Goal: Task Accomplishment & Management: Manage account settings

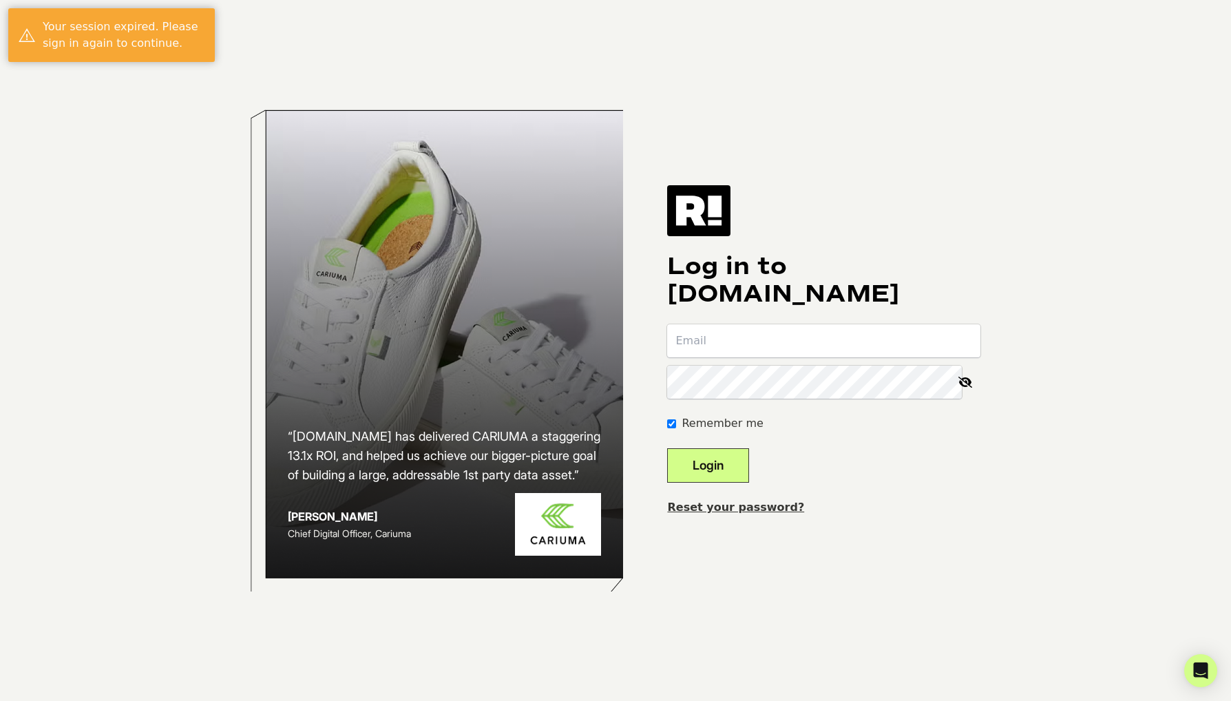
type input "[EMAIL_ADDRESS][DOMAIN_NAME]"
click at [749, 466] on button "Login" at bounding box center [708, 465] width 82 height 34
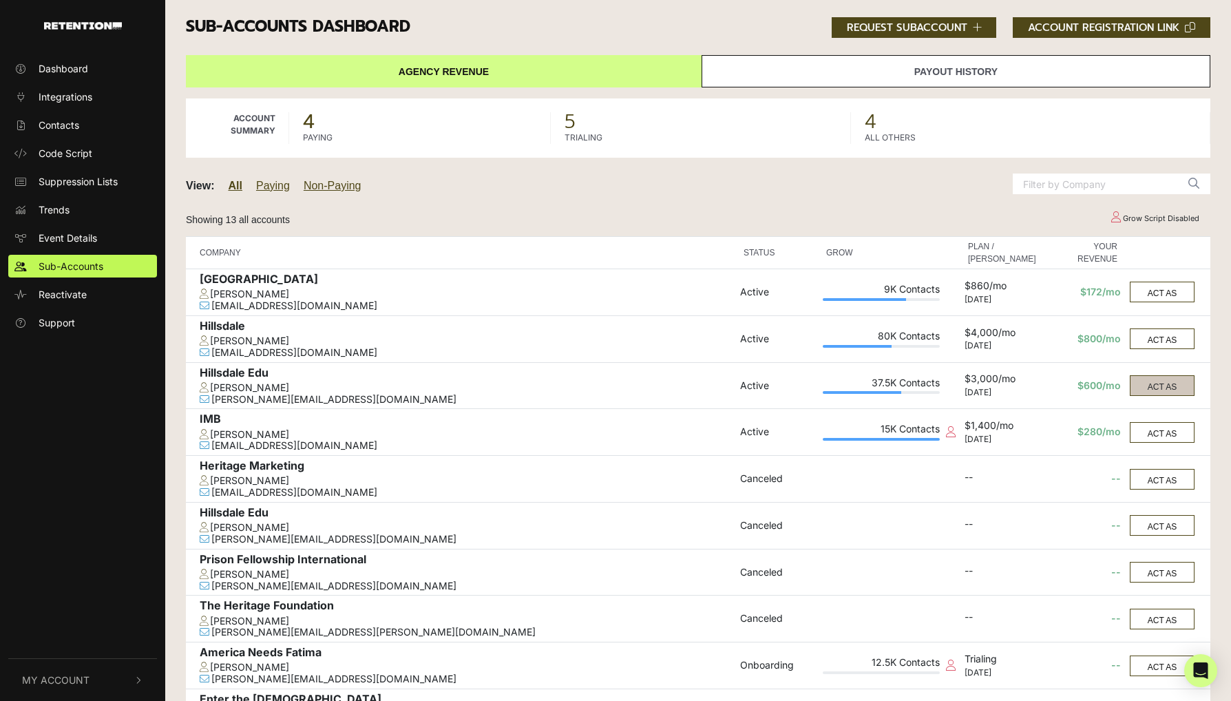
click at [1171, 384] on button "ACT AS" at bounding box center [1162, 385] width 65 height 21
